Goal: Task Accomplishment & Management: Complete application form

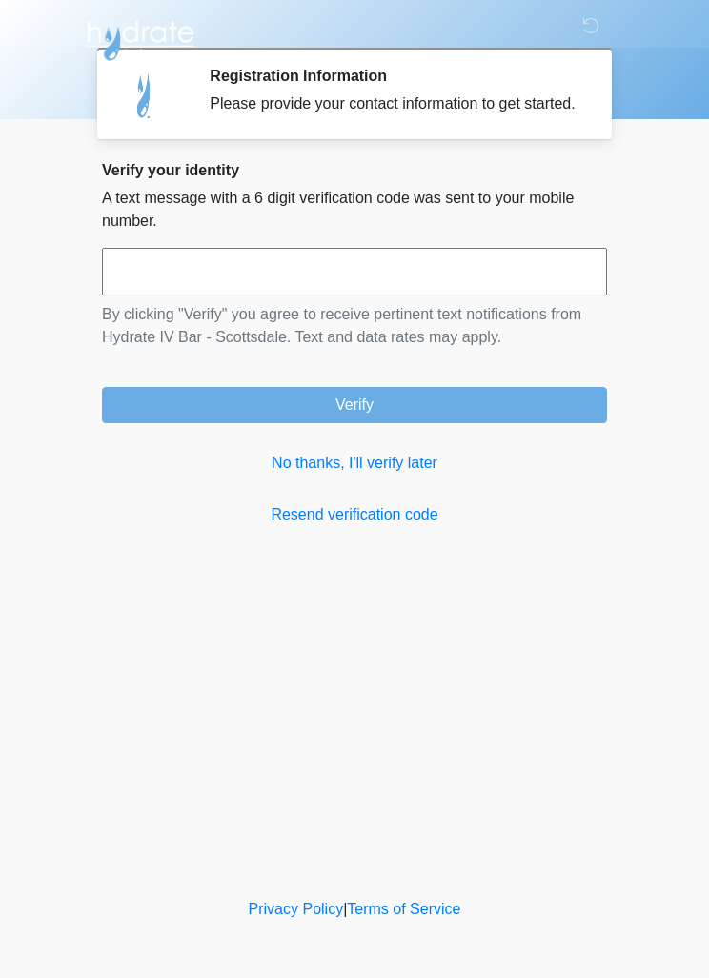
click at [401, 475] on link "No thanks, I'll verify later" at bounding box center [354, 463] width 505 height 23
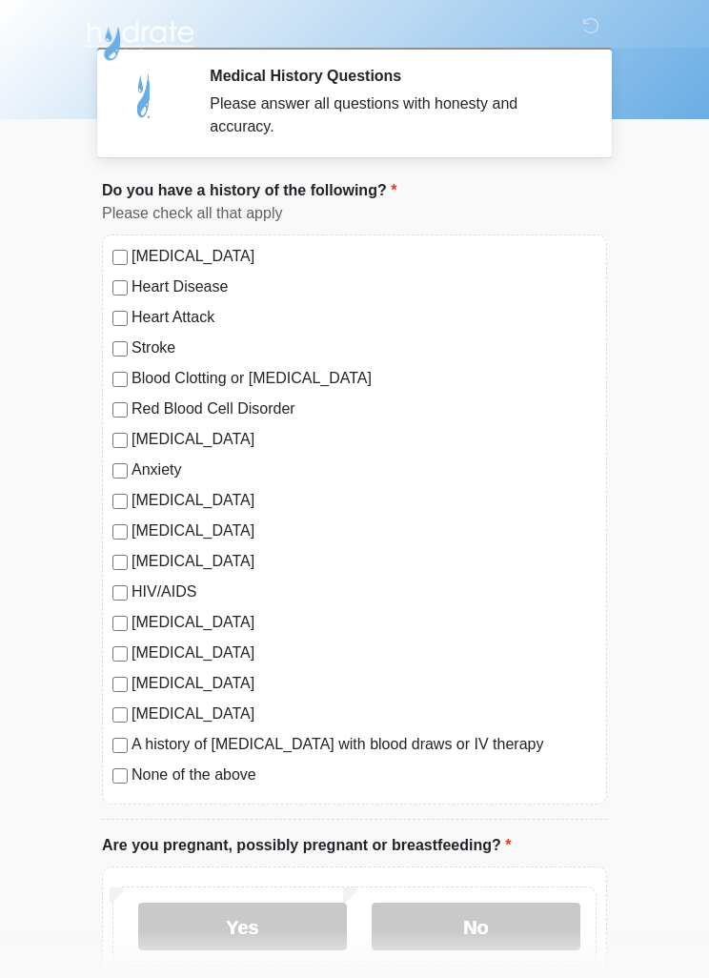
click at [475, 932] on label "No" at bounding box center [476, 927] width 209 height 48
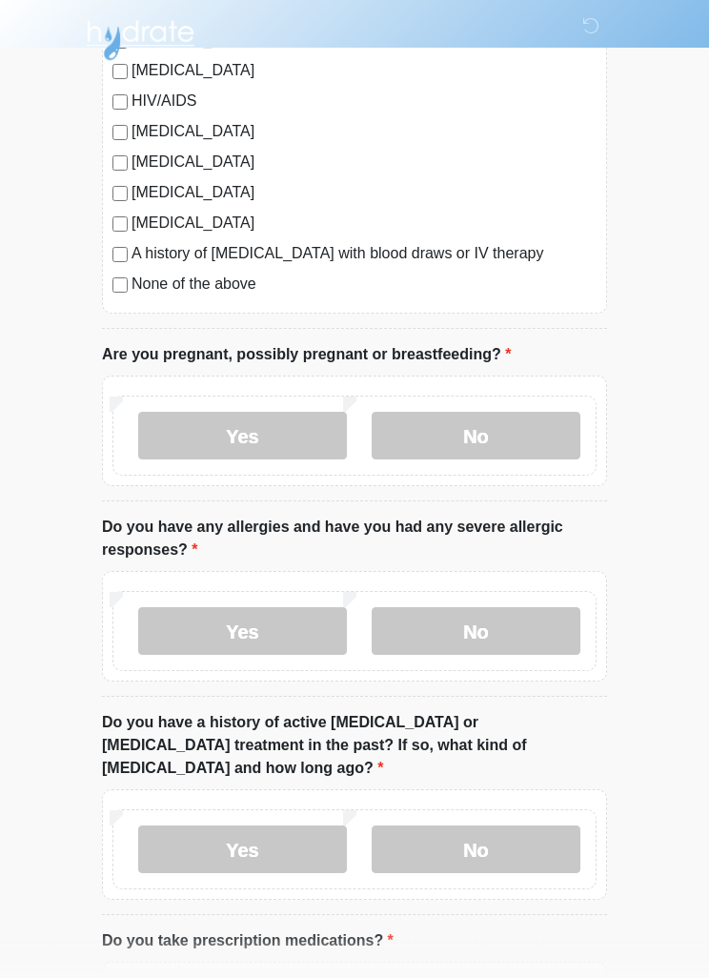
scroll to position [491, 0]
click at [483, 631] on label "No" at bounding box center [476, 631] width 209 height 48
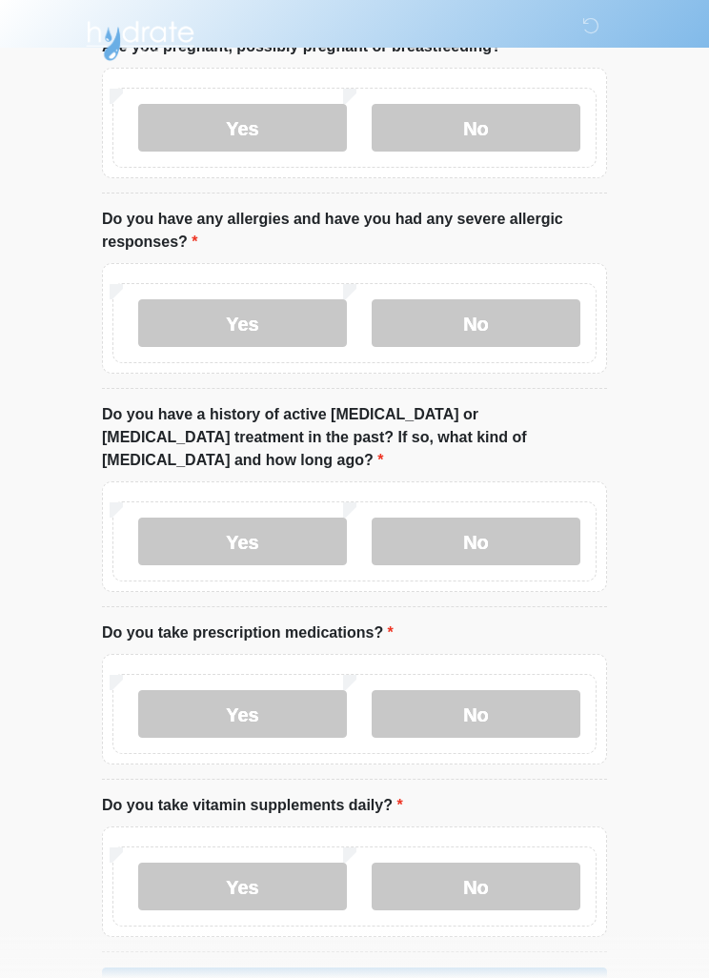
scroll to position [798, 0]
click at [471, 521] on label "No" at bounding box center [476, 543] width 209 height 48
click at [475, 694] on label "No" at bounding box center [476, 715] width 209 height 48
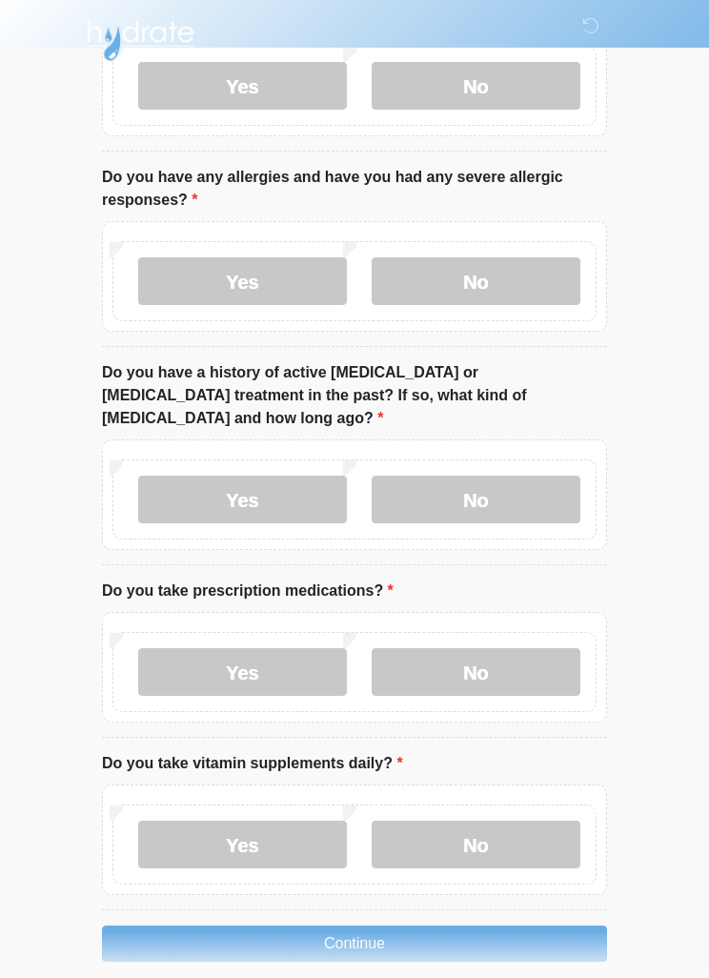
click at [459, 823] on label "No" at bounding box center [476, 845] width 209 height 48
click at [350, 926] on button "Continue" at bounding box center [354, 944] width 505 height 36
click at [349, 926] on button "Continue" at bounding box center [354, 944] width 505 height 36
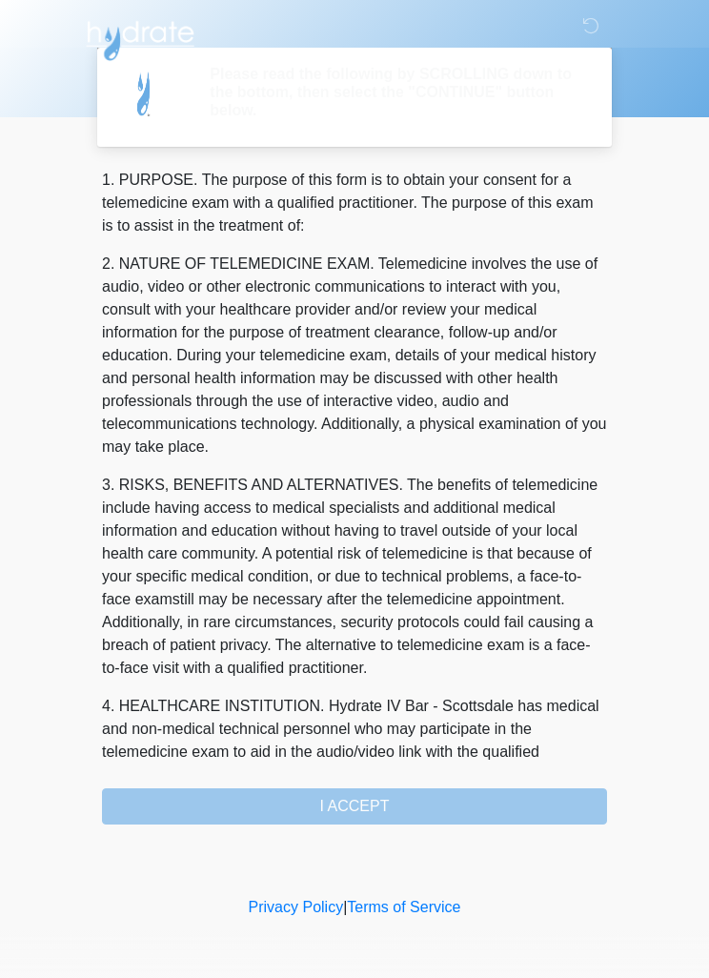
scroll to position [0, 0]
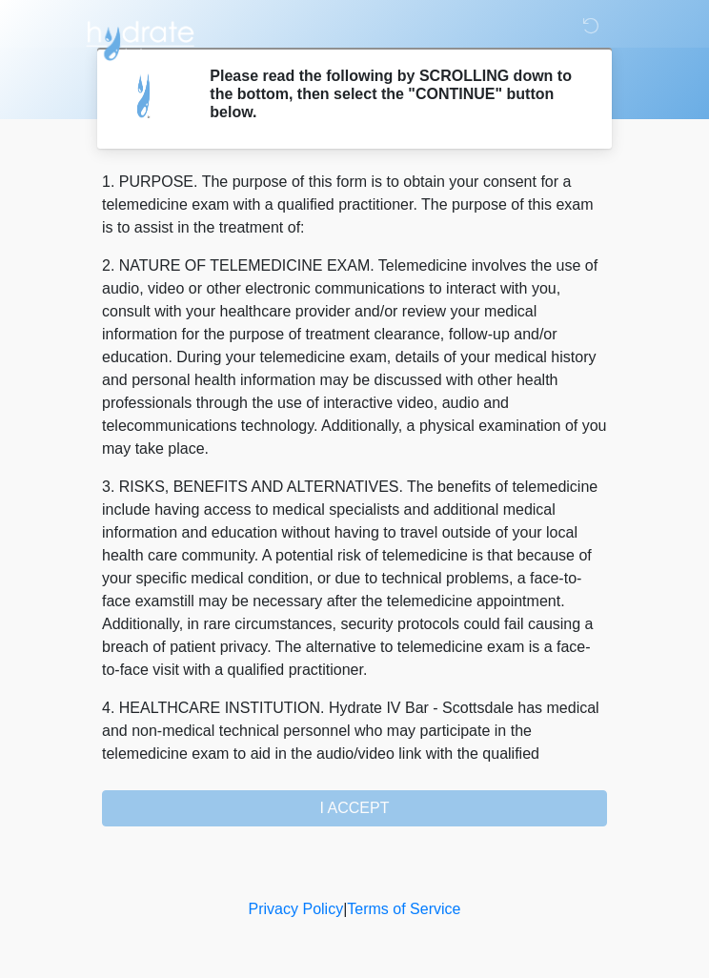
click at [366, 808] on div "1. PURPOSE. The purpose of this form is to obtain your consent for a telemedici…" at bounding box center [354, 499] width 505 height 656
click at [351, 809] on div "1. PURPOSE. The purpose of this form is to obtain your consent for a telemedici…" at bounding box center [354, 499] width 505 height 656
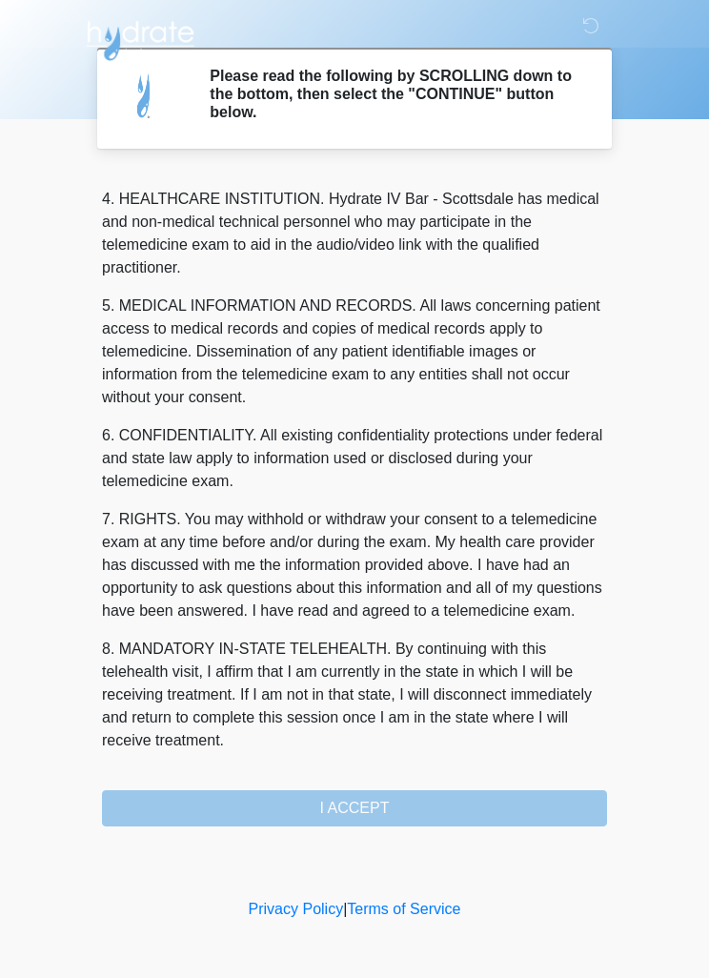
scroll to position [532, 0]
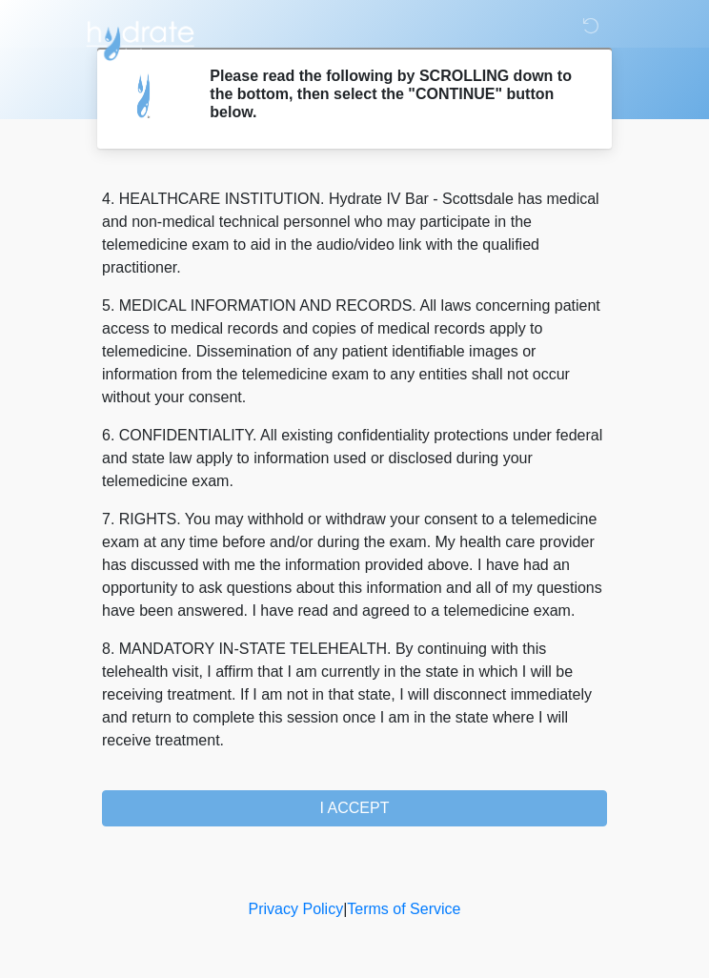
click at [351, 817] on button "I ACCEPT" at bounding box center [354, 809] width 505 height 36
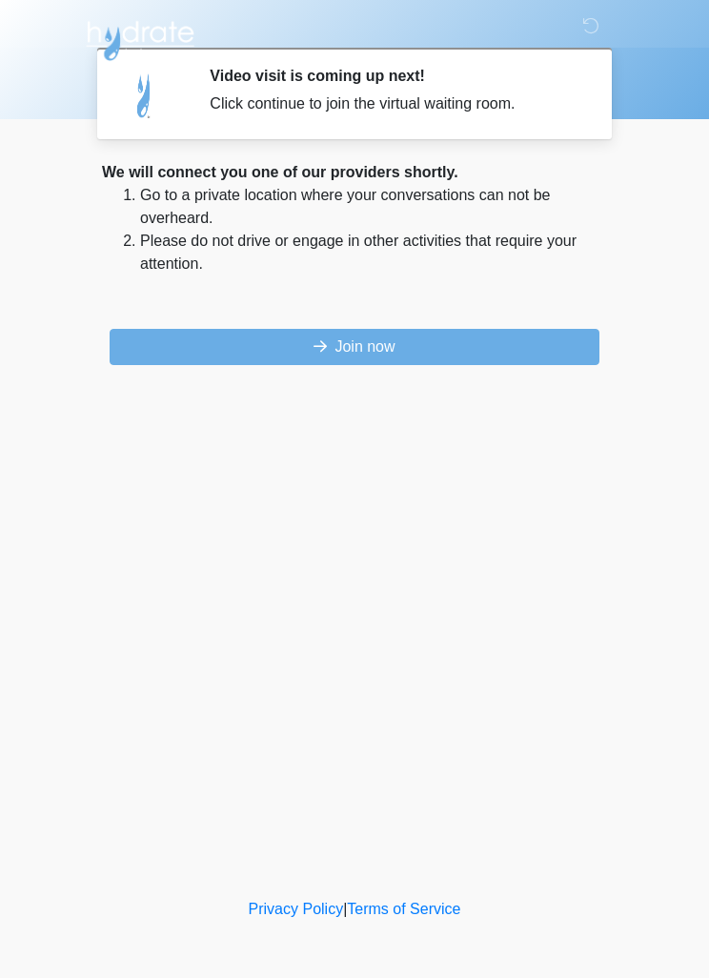
click at [539, 332] on button "Join now" at bounding box center [355, 347] width 490 height 36
